Goal: Information Seeking & Learning: Learn about a topic

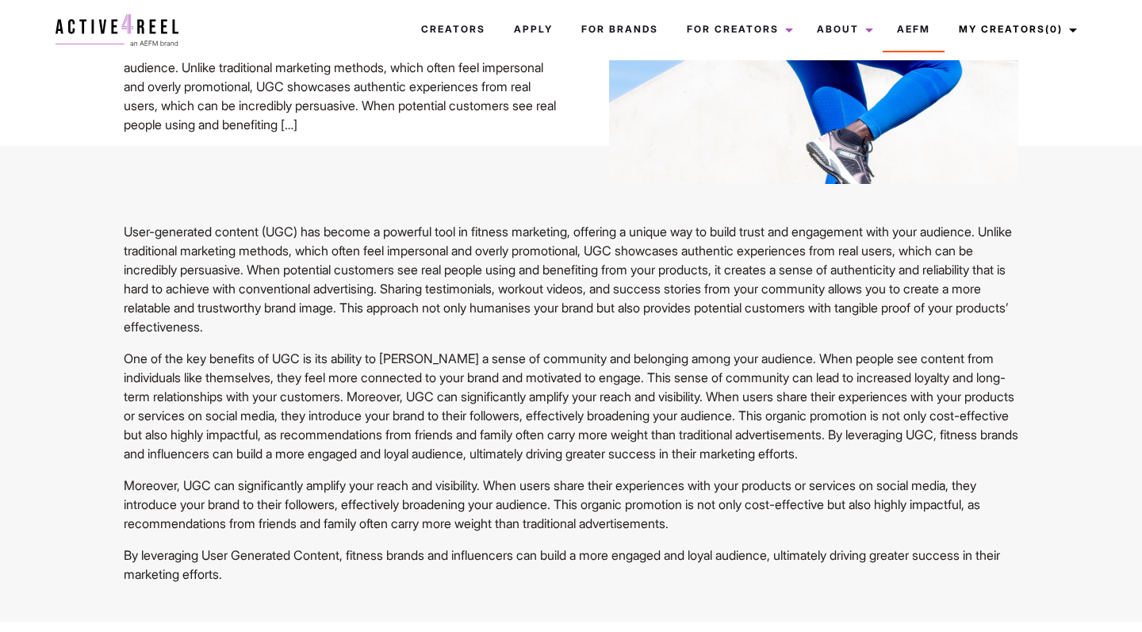
scroll to position [370, 0]
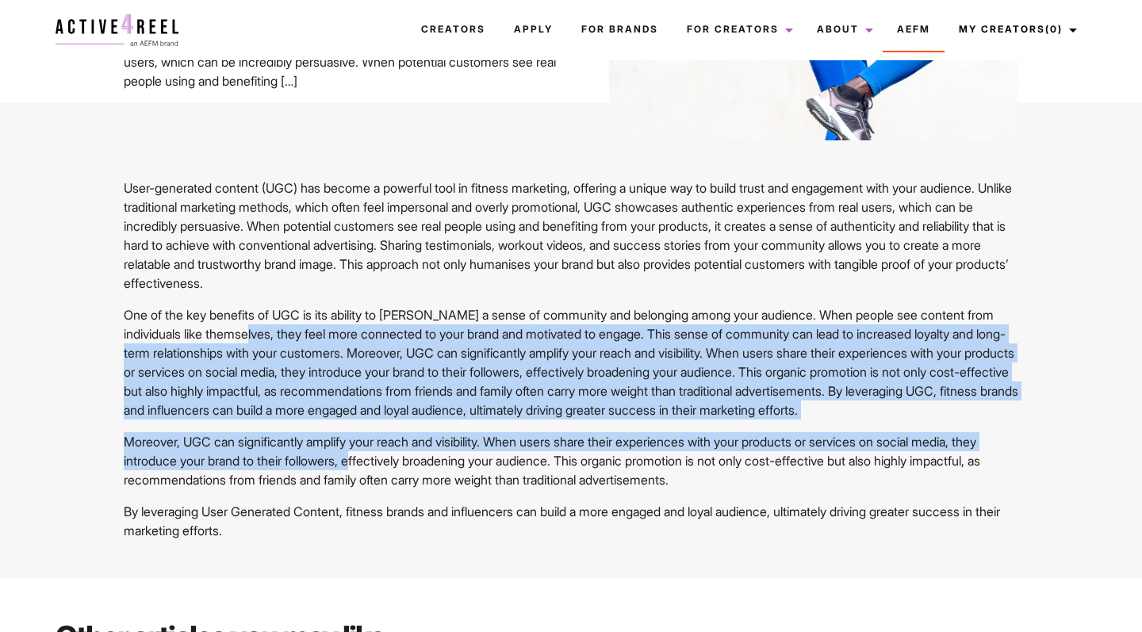
drag, startPoint x: 296, startPoint y: 330, endPoint x: 390, endPoint y: 469, distance: 167.9
click at [393, 469] on div "User-generated content (UGC) has become a powerful tool in fitness marketing, o…" at bounding box center [571, 359] width 914 height 362
click at [390, 469] on p "Moreover, UGC can significantly amplify your reach and visibility. When users s…" at bounding box center [571, 460] width 895 height 57
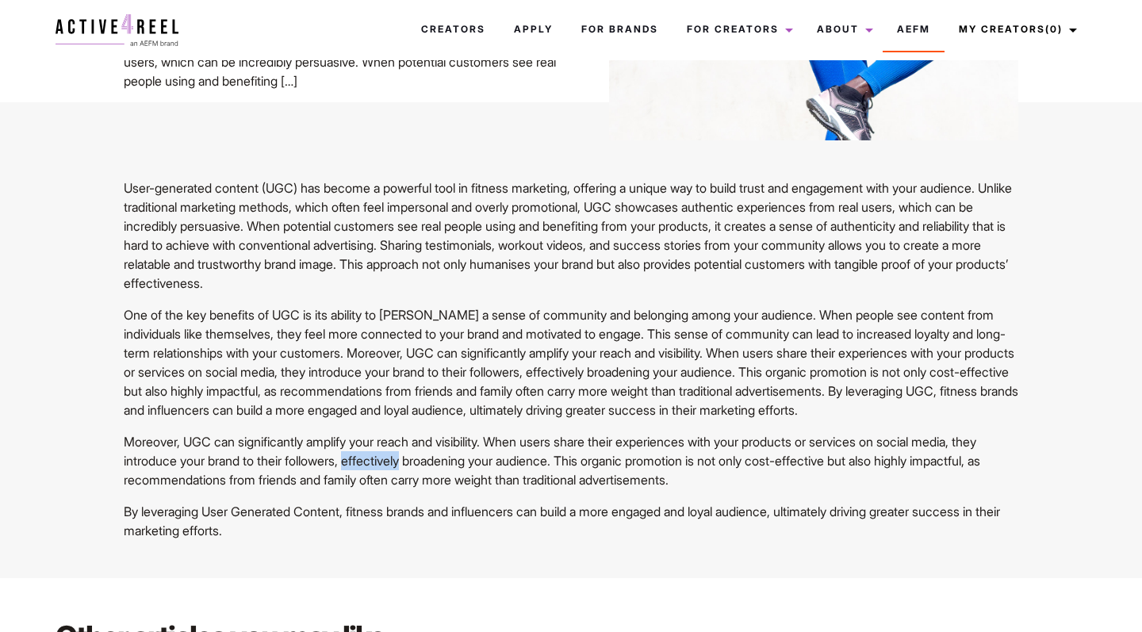
click at [390, 470] on p "Moreover, UGC can significantly amplify your reach and visibility. When users s…" at bounding box center [571, 460] width 895 height 57
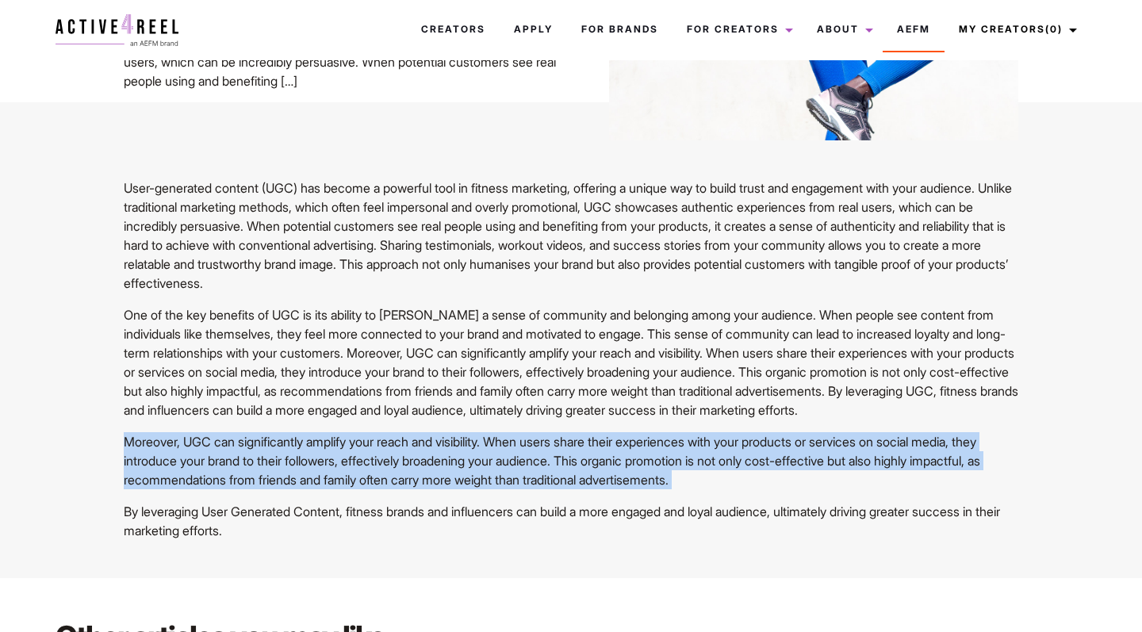
click at [390, 470] on p "Moreover, UGC can significantly amplify your reach and visibility. When users s…" at bounding box center [571, 460] width 895 height 57
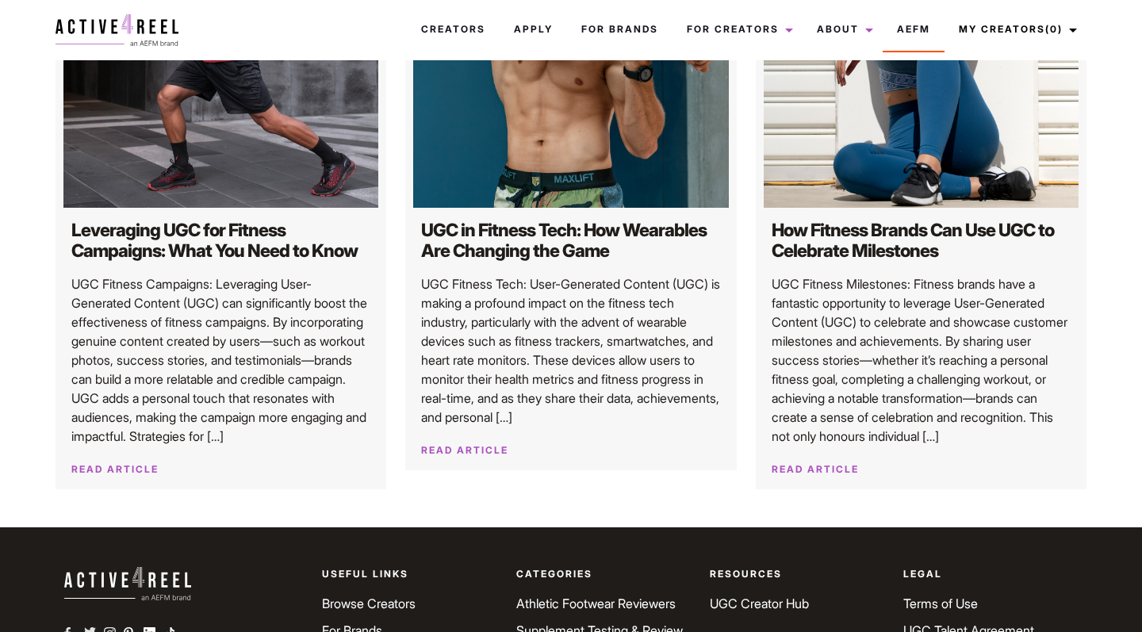
scroll to position [1241, 0]
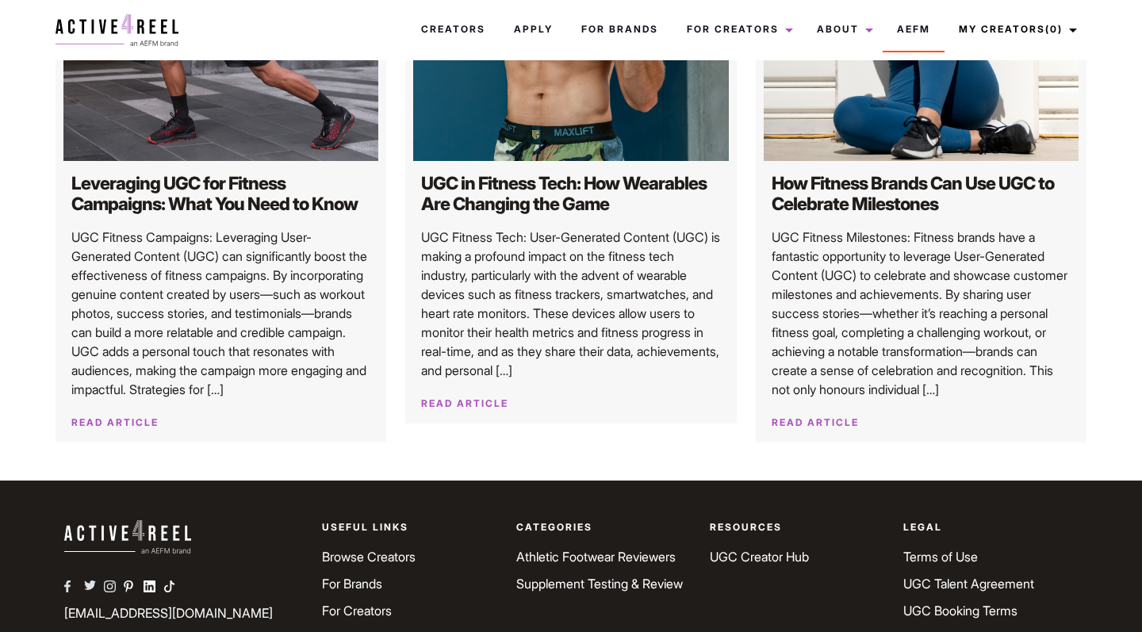
click at [532, 213] on h2 "UGC in Fitness Tech: How Wearables Are Changing the Game" at bounding box center [571, 194] width 300 height 43
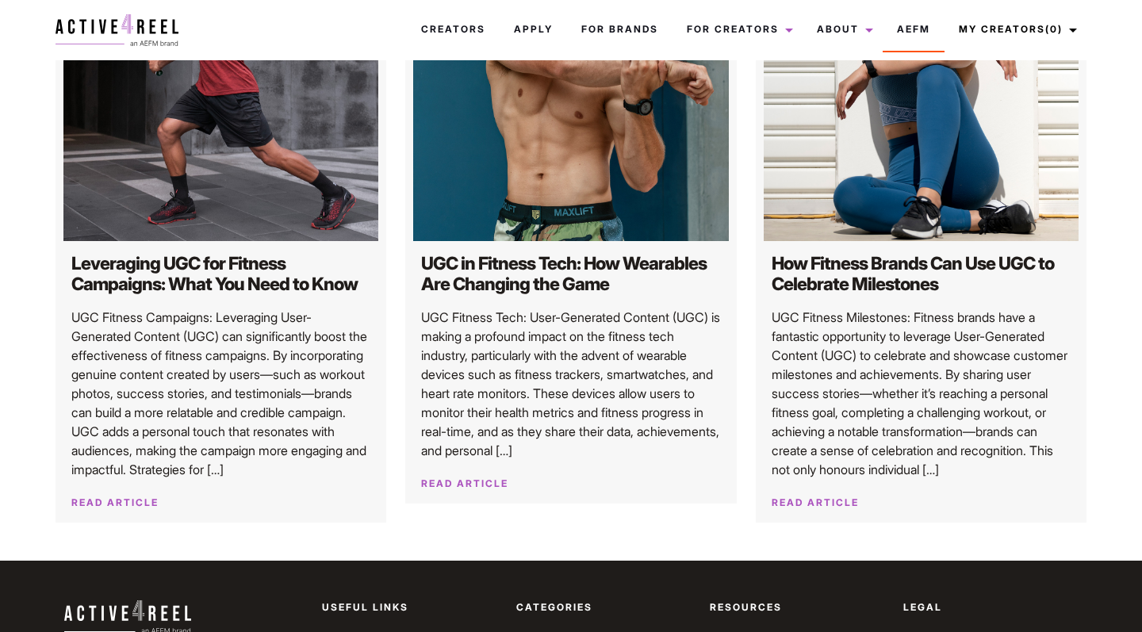
scroll to position [1165, 0]
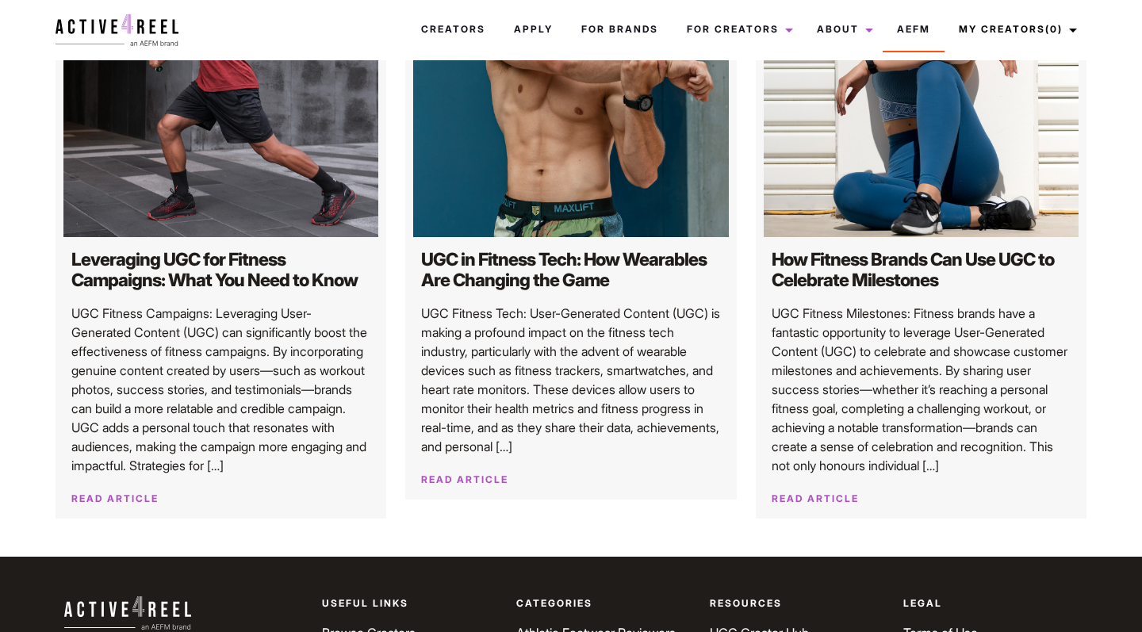
click at [516, 324] on p "UGC Fitness Tech: User-Generated Content (UGC) is making a profound impact on t…" at bounding box center [571, 380] width 300 height 152
click at [512, 292] on h2 "UGC in Fitness Tech: How Wearables Are Changing the Game" at bounding box center [571, 270] width 300 height 43
click at [520, 217] on img at bounding box center [571, 79] width 316 height 316
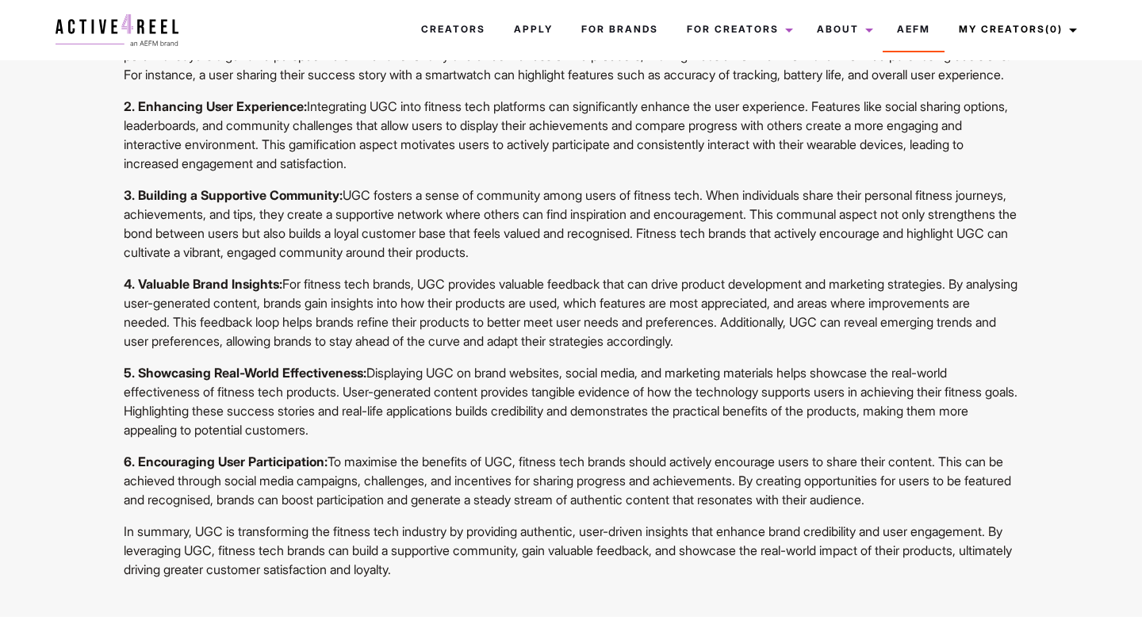
scroll to position [548, 0]
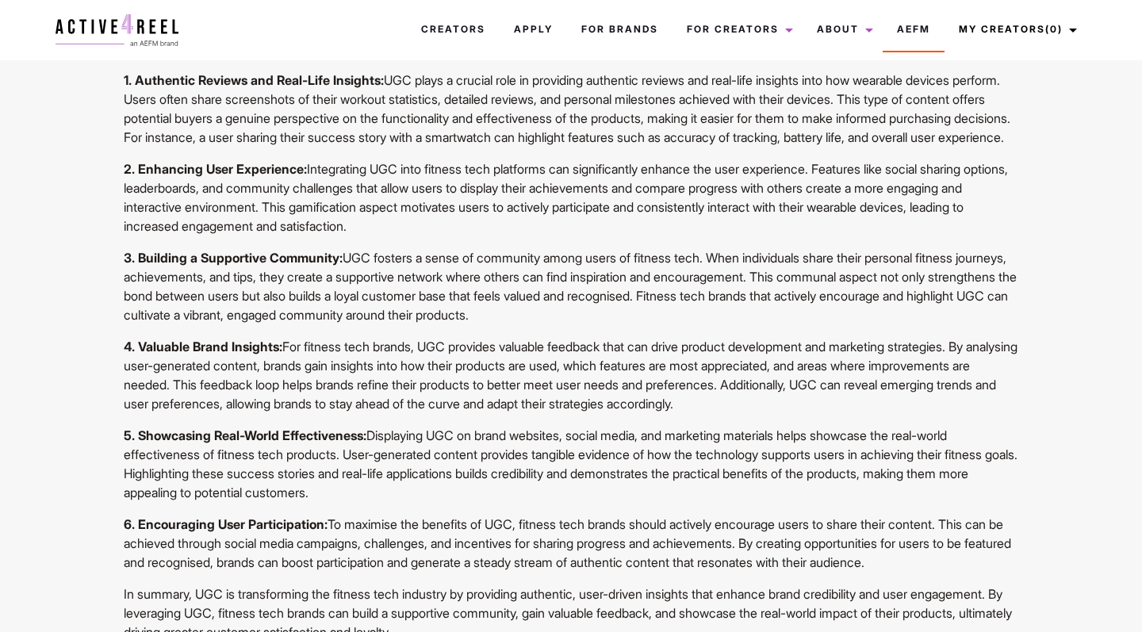
drag, startPoint x: 409, startPoint y: 293, endPoint x: 462, endPoint y: 532, distance: 245.5
click at [462, 532] on div "UGC Fitness Tech: User-Generated Content (UGC) is making a profound impact on t…" at bounding box center [571, 321] width 914 height 641
click at [462, 502] on p "5. Showcasing Real-World Effectiveness: Displaying UGC on brand websites, socia…" at bounding box center [571, 464] width 895 height 76
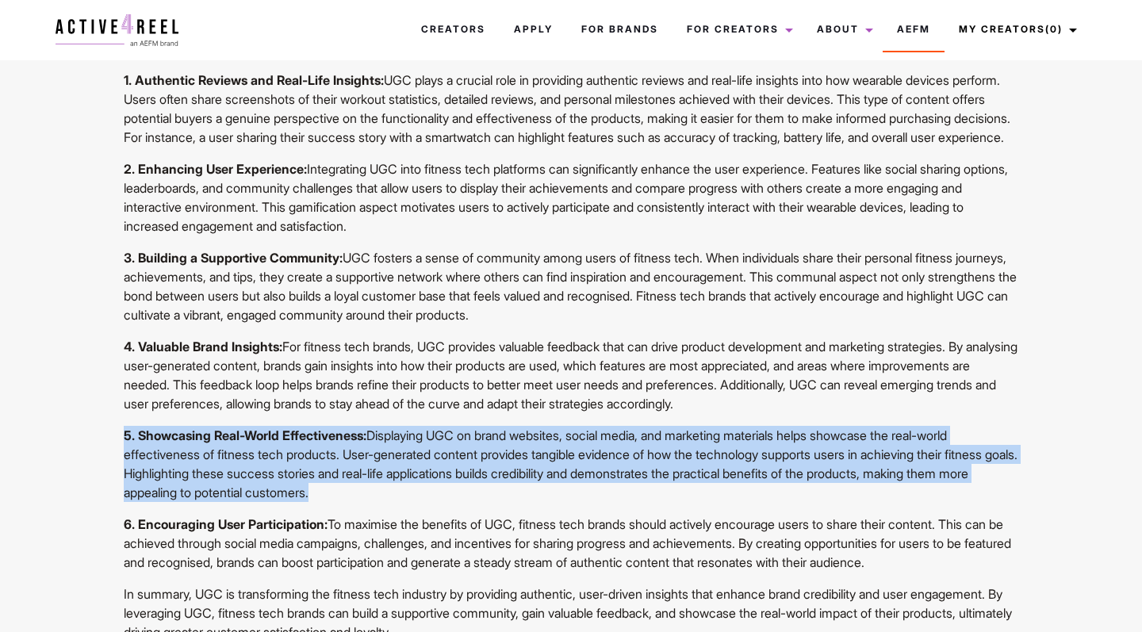
click at [462, 502] on p "5. Showcasing Real-World Effectiveness: Displaying UGC on brand websites, socia…" at bounding box center [571, 464] width 895 height 76
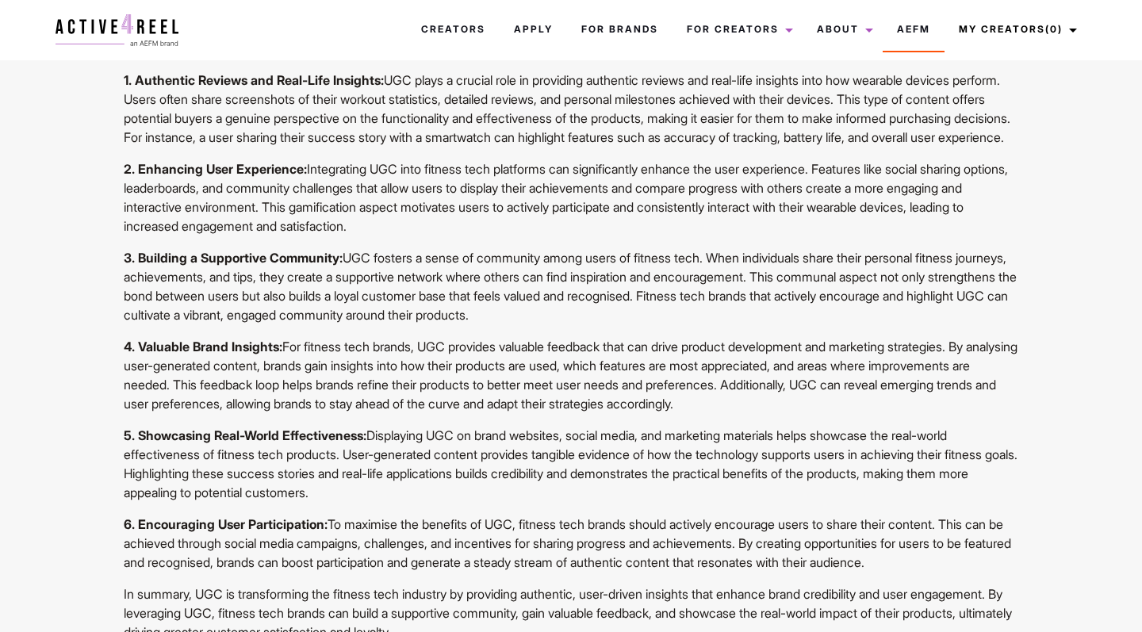
click at [462, 502] on p "5. Showcasing Real-World Effectiveness: Displaying UGC on brand websites, socia…" at bounding box center [571, 464] width 895 height 76
click at [443, 413] on p "4. Valuable Brand Insights: For fitness tech brands, UGC provides valuable feed…" at bounding box center [571, 375] width 895 height 76
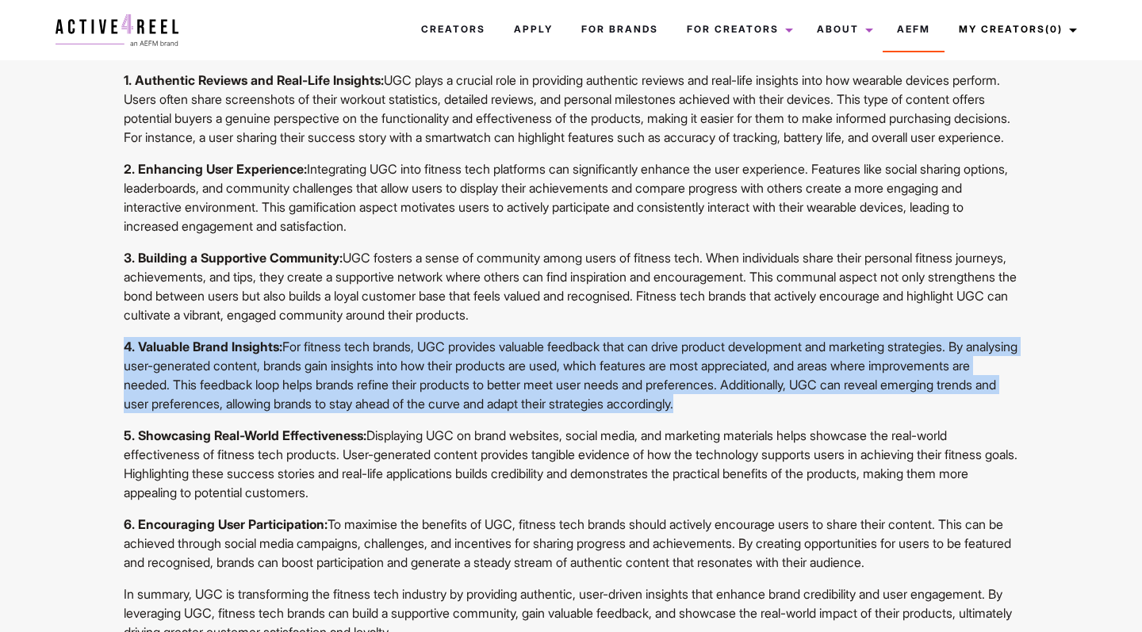
click at [443, 413] on p "4. Valuable Brand Insights: For fitness tech brands, UGC provides valuable feed…" at bounding box center [571, 375] width 895 height 76
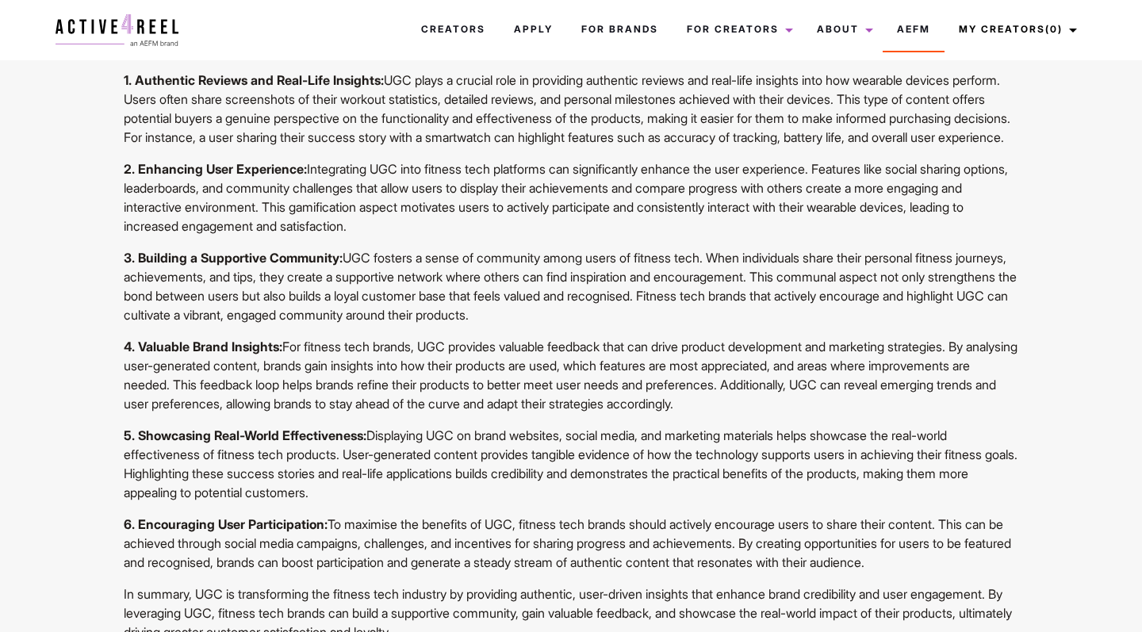
click at [426, 299] on p "3. Building a Supportive Community: UGC fosters a sense of community among user…" at bounding box center [571, 286] width 895 height 76
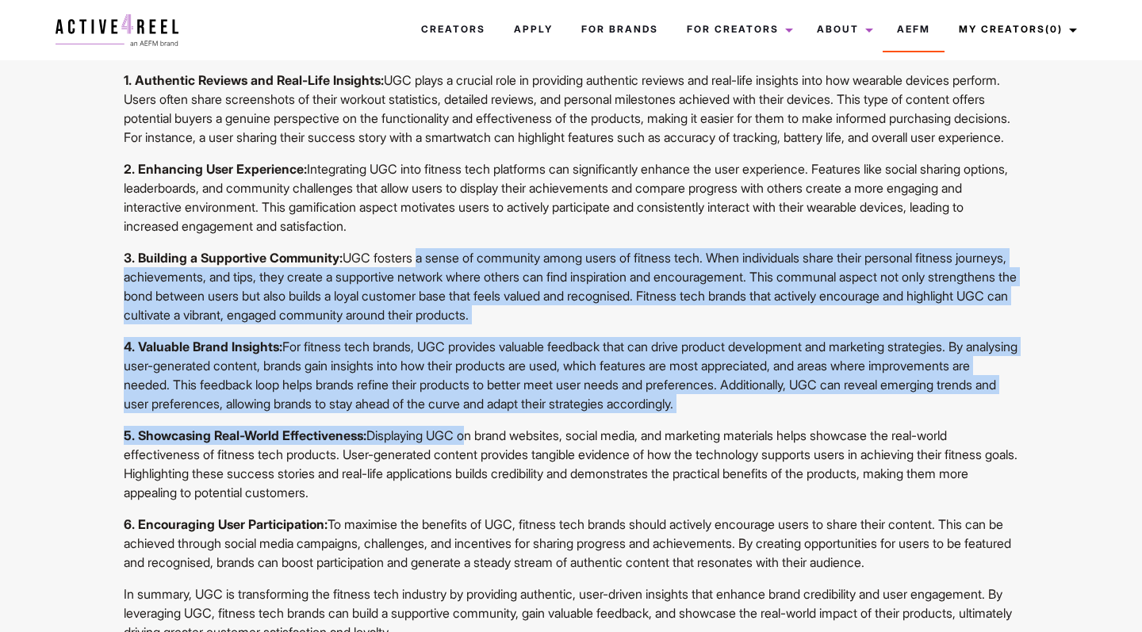
drag, startPoint x: 426, startPoint y: 299, endPoint x: 474, endPoint y: 465, distance: 172.7
click at [474, 465] on div "UGC Fitness Tech: User-Generated Content (UGC) is making a profound impact on t…" at bounding box center [571, 321] width 914 height 641
click at [474, 465] on p "5. Showcasing Real-World Effectiveness: Displaying UGC on brand websites, socia…" at bounding box center [571, 464] width 895 height 76
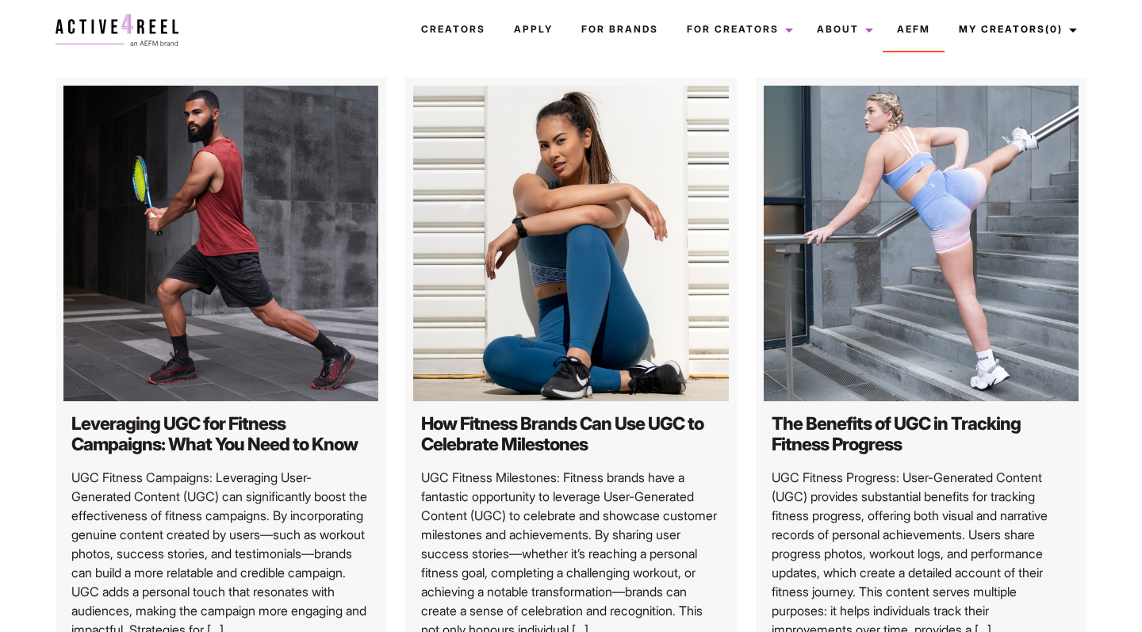
scroll to position [1276, 0]
